Goal: Information Seeking & Learning: Learn about a topic

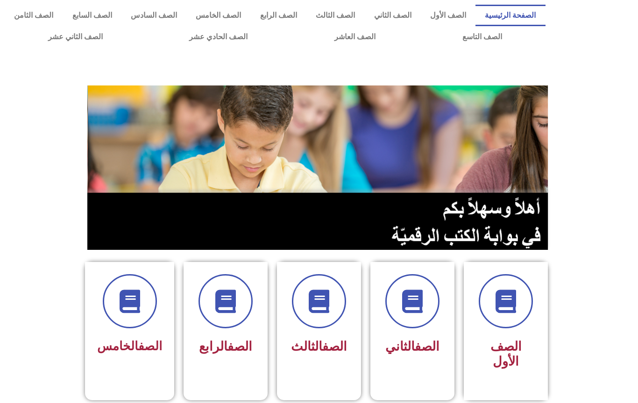
click at [236, 311] on icon at bounding box center [225, 301] width 23 height 23
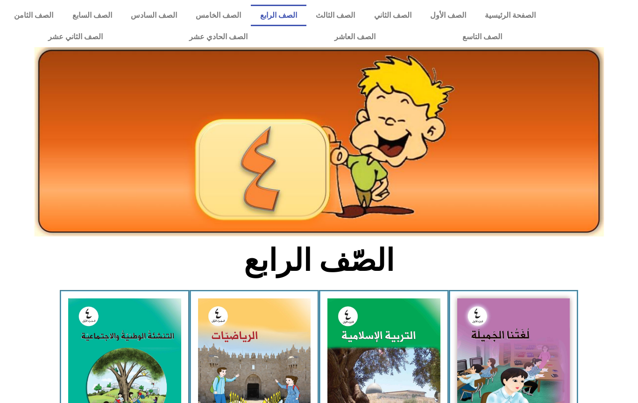
click at [386, 347] on img at bounding box center [384, 369] width 113 height 140
